Goal: Transaction & Acquisition: Purchase product/service

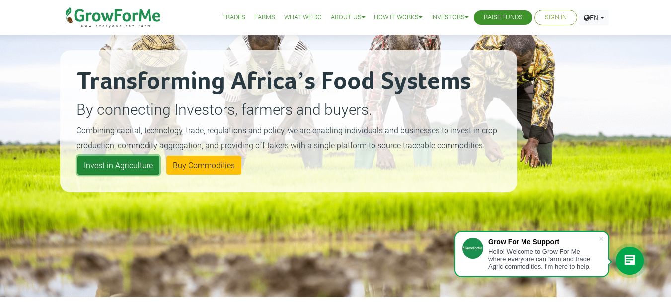
click at [124, 164] on link "Invest in Agriculture" at bounding box center [119, 165] width 82 height 19
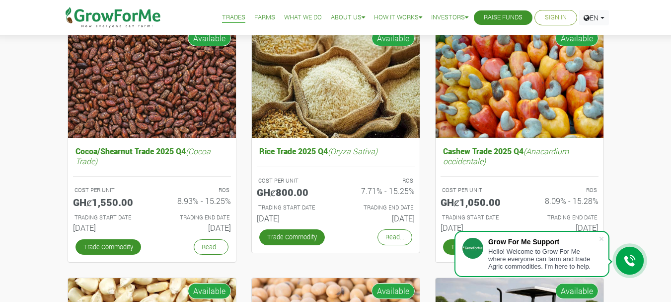
scroll to position [119, 0]
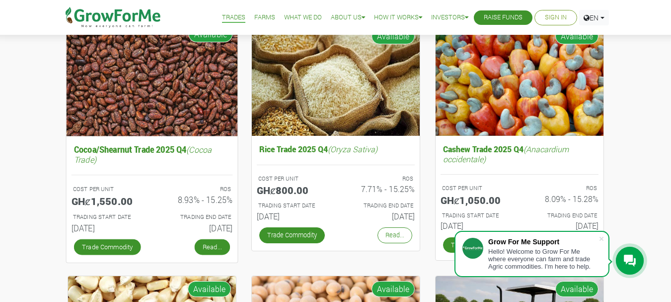
click at [212, 247] on link "Read..." at bounding box center [211, 247] width 35 height 16
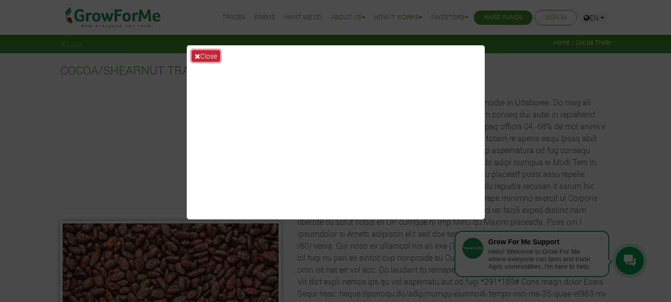
click at [204, 57] on button "Close" at bounding box center [206, 55] width 28 height 11
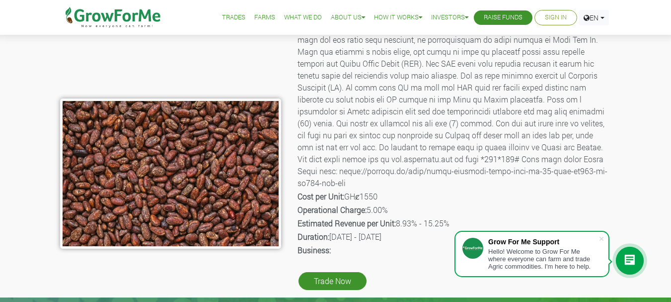
scroll to position [139, 0]
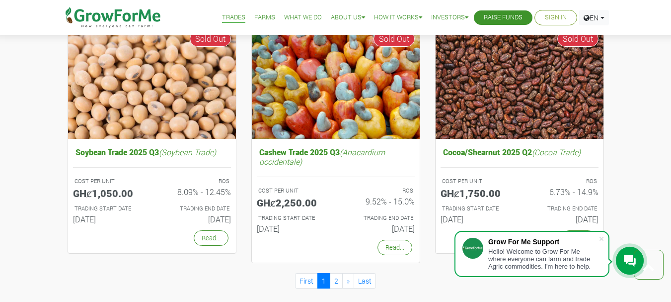
scroll to position [875, 0]
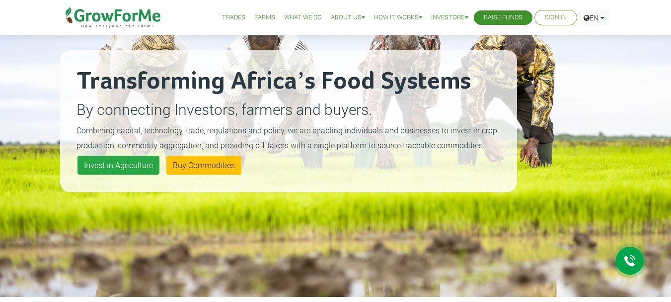
scroll to position [80, 0]
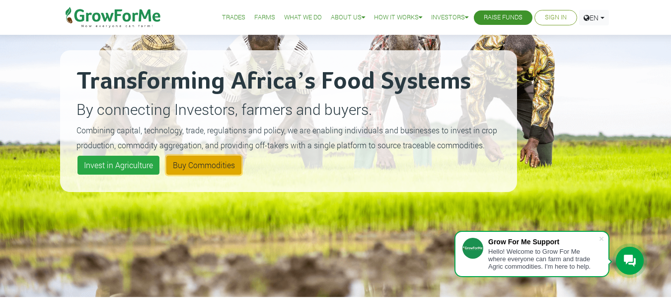
click at [185, 165] on link "Buy Commodities" at bounding box center [203, 165] width 75 height 19
